Goal: Use online tool/utility: Use online tool/utility

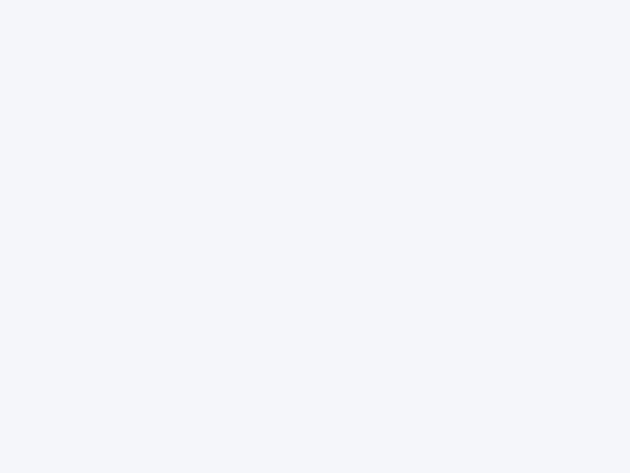
click at [315, 236] on div at bounding box center [315, 236] width 630 height 473
